Goal: Transaction & Acquisition: Obtain resource

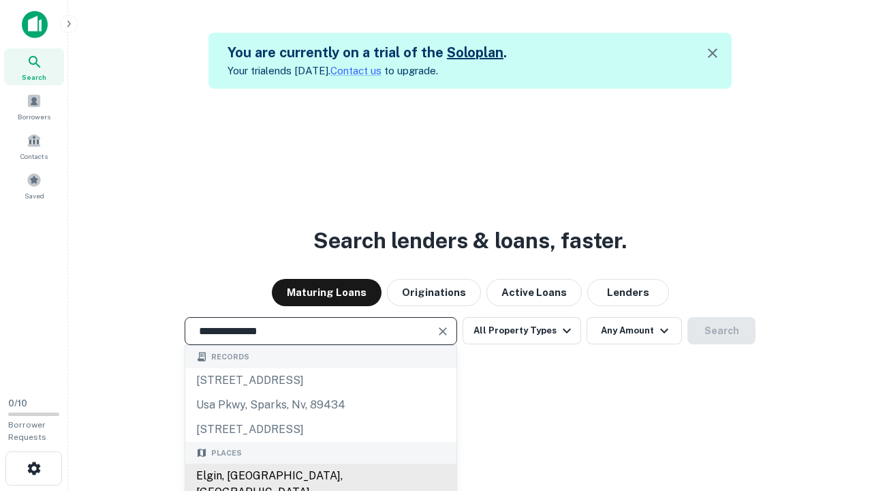
click at [320, 476] on div "Elgin, [GEOGRAPHIC_DATA], [GEOGRAPHIC_DATA]" at bounding box center [320, 483] width 271 height 41
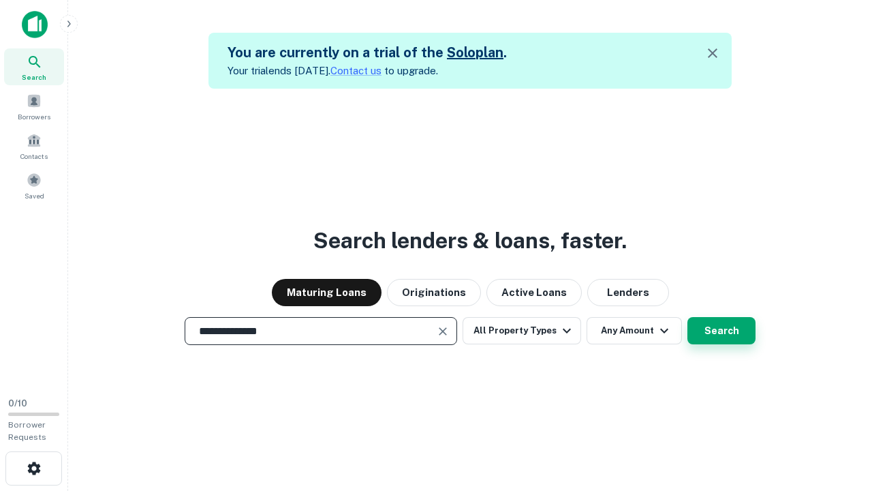
type input "**********"
click at [687, 317] on button "Search" at bounding box center [721, 330] width 68 height 27
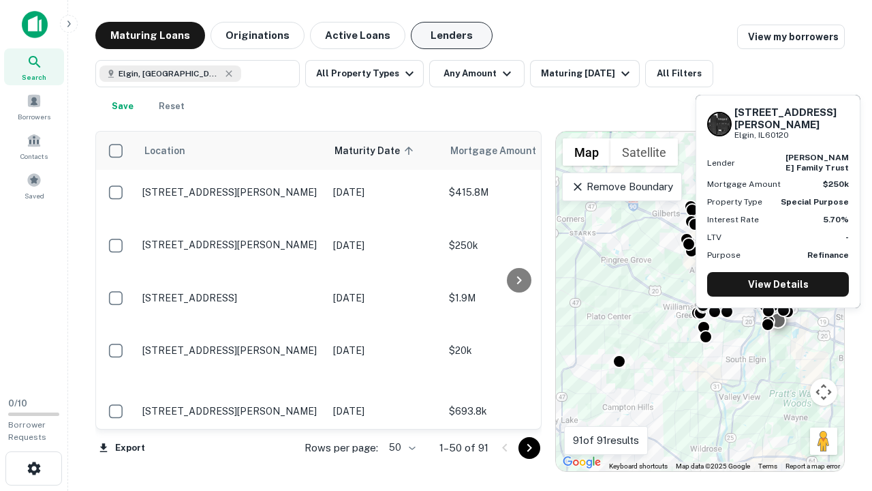
click at [452, 35] on button "Lenders" at bounding box center [452, 35] width 82 height 27
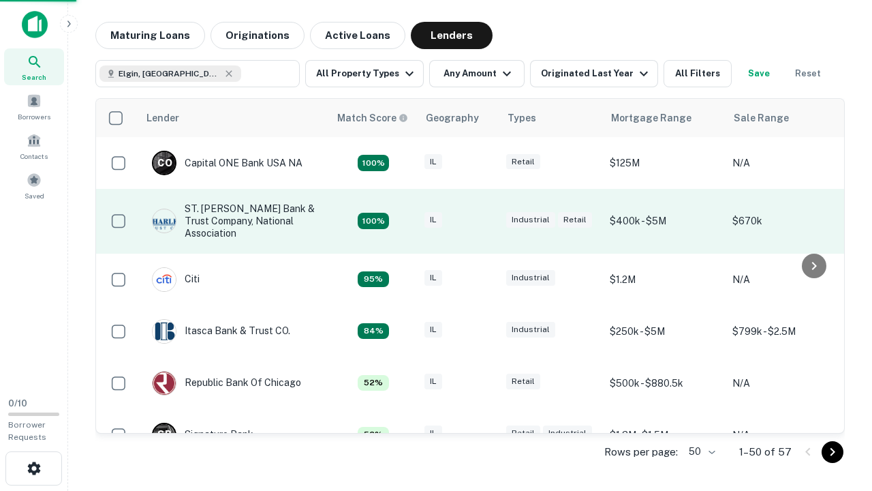
click at [484, 221] on div "IL" at bounding box center [458, 221] width 68 height 18
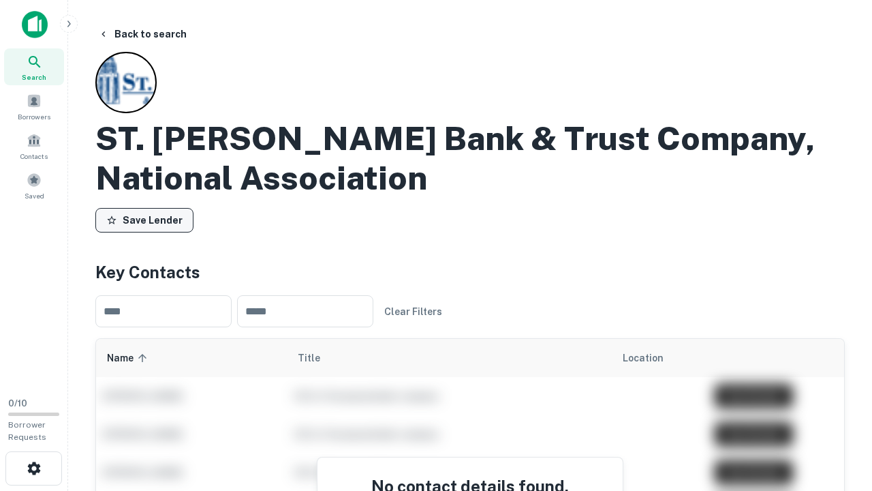
click at [144, 220] on button "Save Lender" at bounding box center [144, 220] width 98 height 25
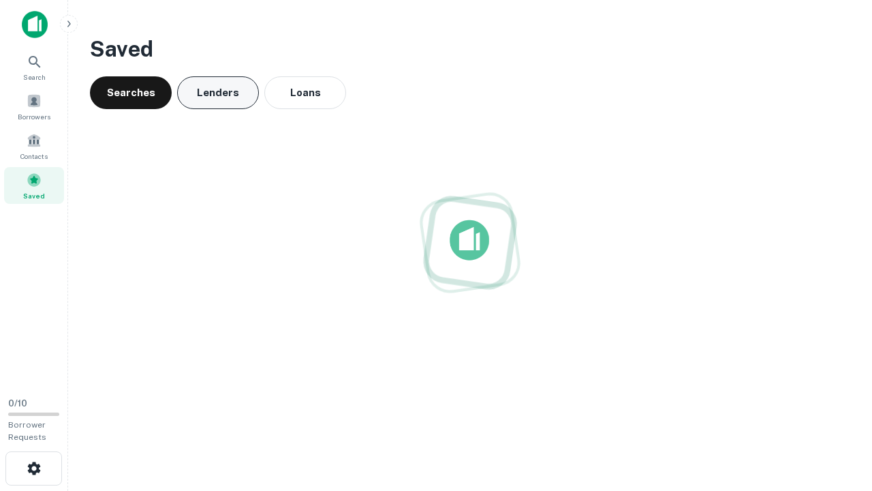
click at [218, 93] on button "Lenders" at bounding box center [218, 92] width 82 height 33
